Goal: Information Seeking & Learning: Learn about a topic

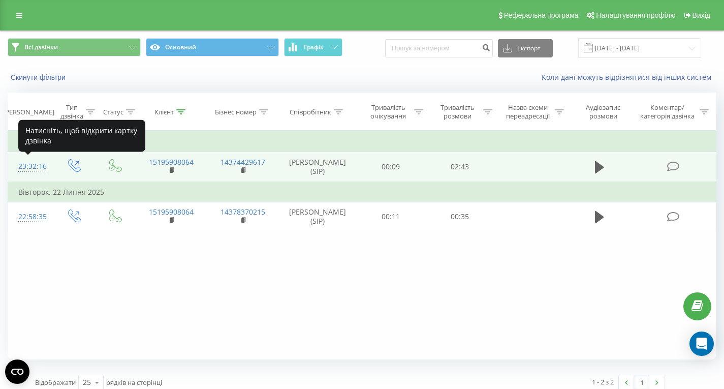
click at [40, 163] on div "23:32:16" at bounding box center [30, 167] width 24 height 20
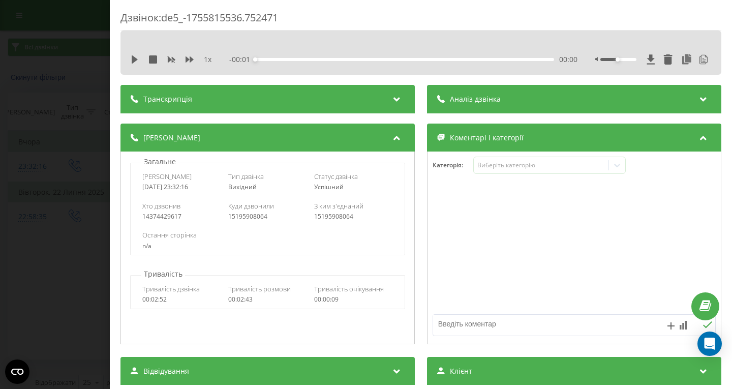
click at [444, 96] on div "Аналіз дзвінка" at bounding box center [469, 99] width 64 height 10
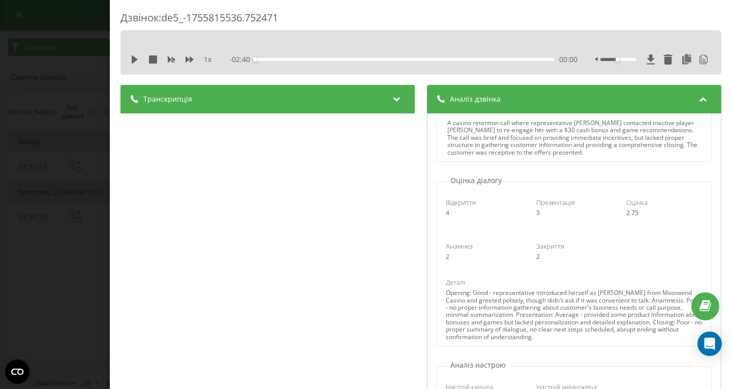
scroll to position [56, 0]
click at [150, 91] on div "Транскрипція" at bounding box center [267, 99] width 294 height 28
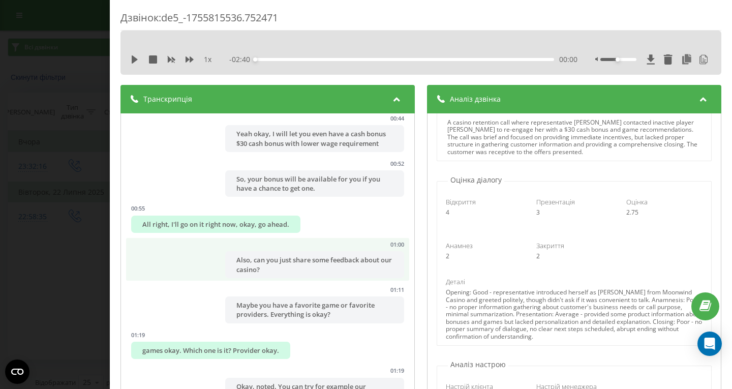
scroll to position [391, 0]
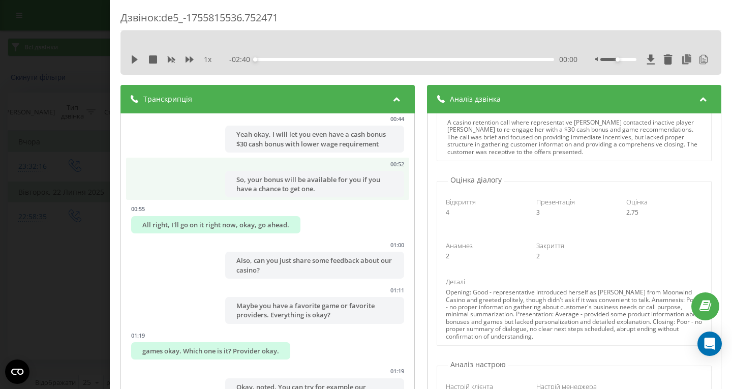
click at [294, 171] on div "So, your bonus will be available for you if you have a chance to get one." at bounding box center [314, 184] width 179 height 26
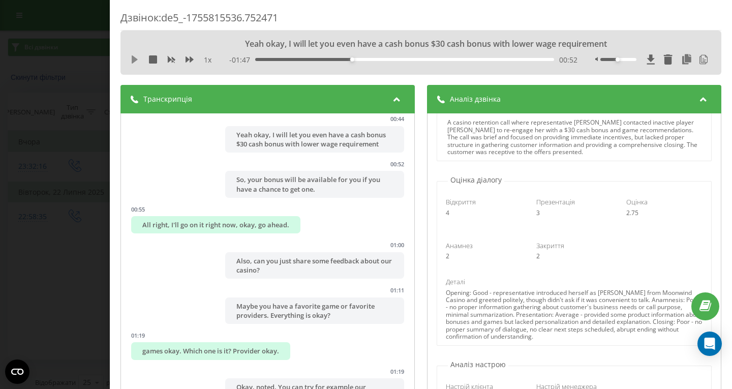
click at [135, 58] on icon at bounding box center [135, 59] width 6 height 8
click at [603, 58] on div at bounding box center [618, 59] width 36 height 3
click at [369, 60] on div "01:02" at bounding box center [404, 59] width 299 height 3
click at [379, 60] on div "01:07" at bounding box center [404, 59] width 299 height 3
click at [387, 57] on div "- 01:31 01:09 01:09" at bounding box center [403, 60] width 348 height 10
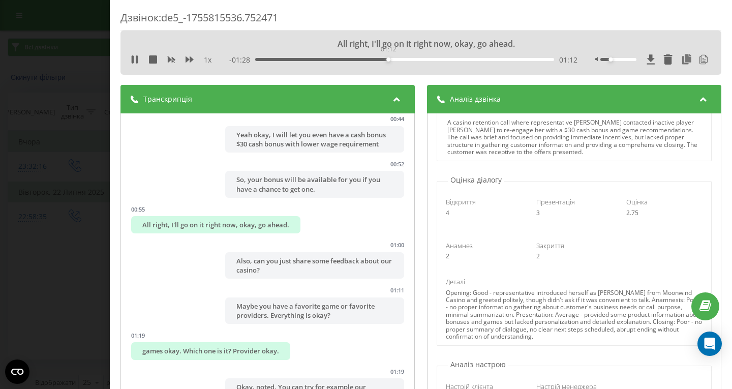
click at [387, 59] on div "01:12" at bounding box center [404, 59] width 299 height 3
click at [129, 60] on div "1 x - 01:18 01:22 01:22" at bounding box center [420, 59] width 585 height 15
click at [134, 60] on icon at bounding box center [133, 59] width 2 height 8
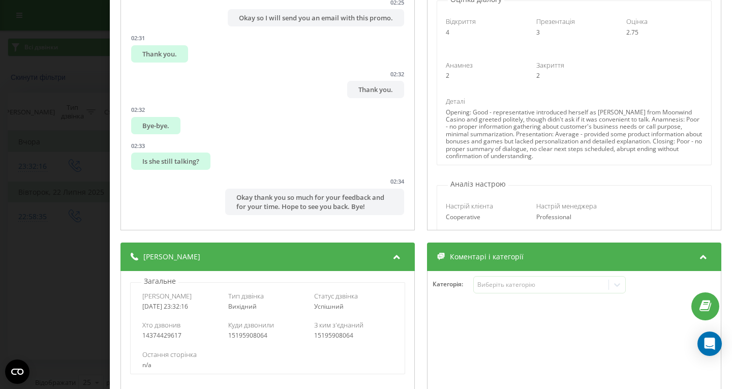
scroll to position [0, 0]
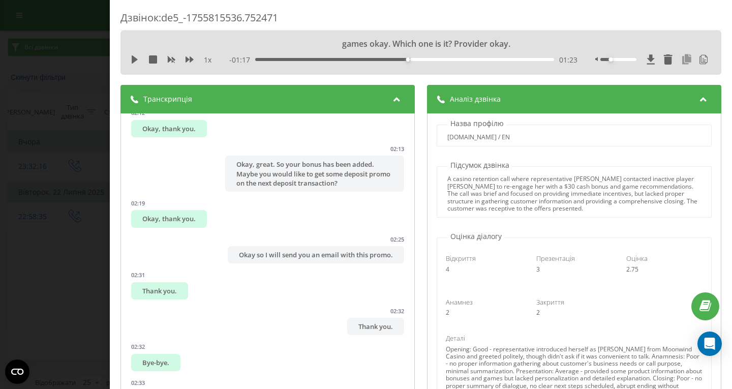
click at [680, 61] on icon at bounding box center [686, 59] width 12 height 10
